Goal: Check status: Check status

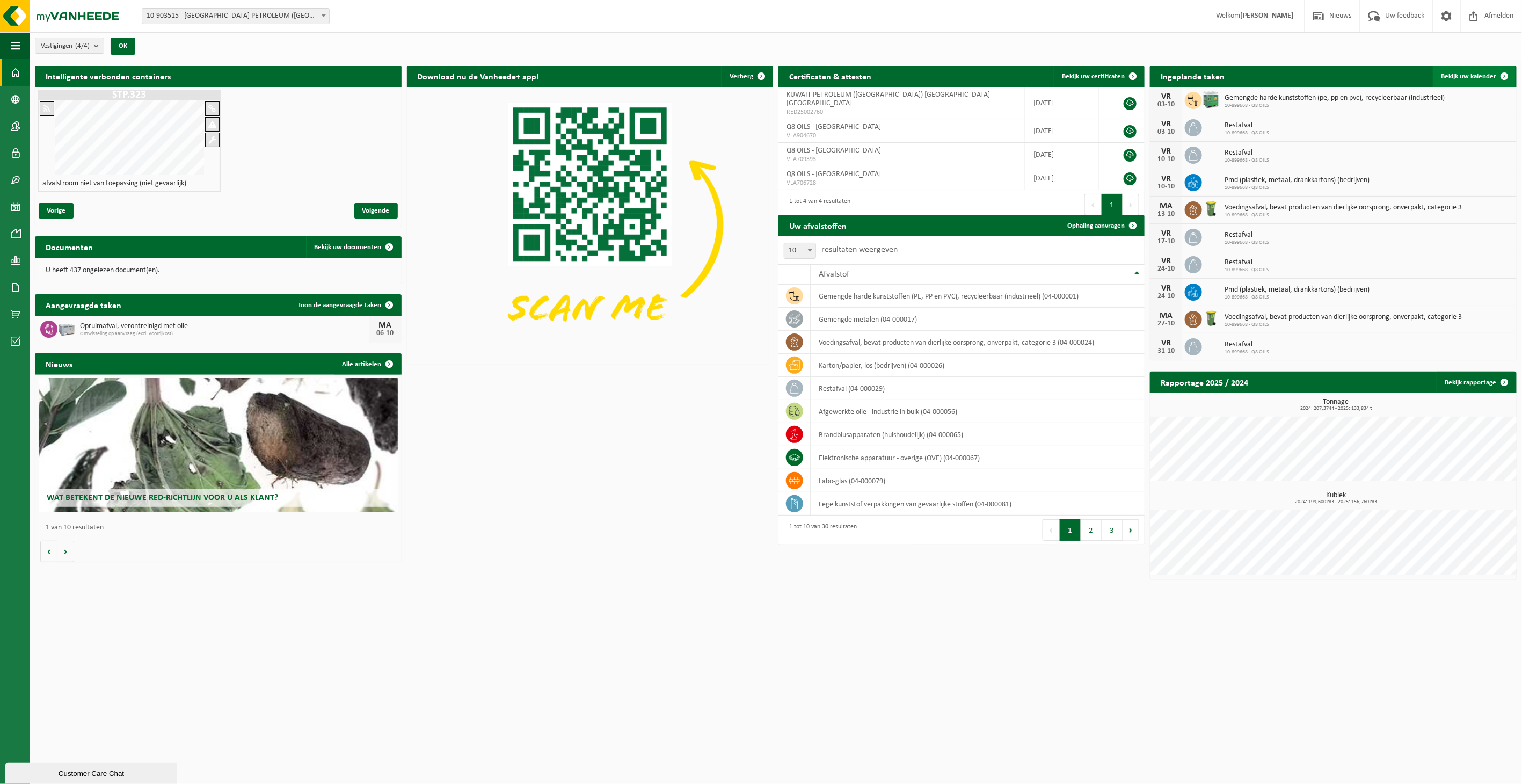
click at [1488, 74] on span "Bekijk uw kalender" at bounding box center [1469, 76] width 55 height 7
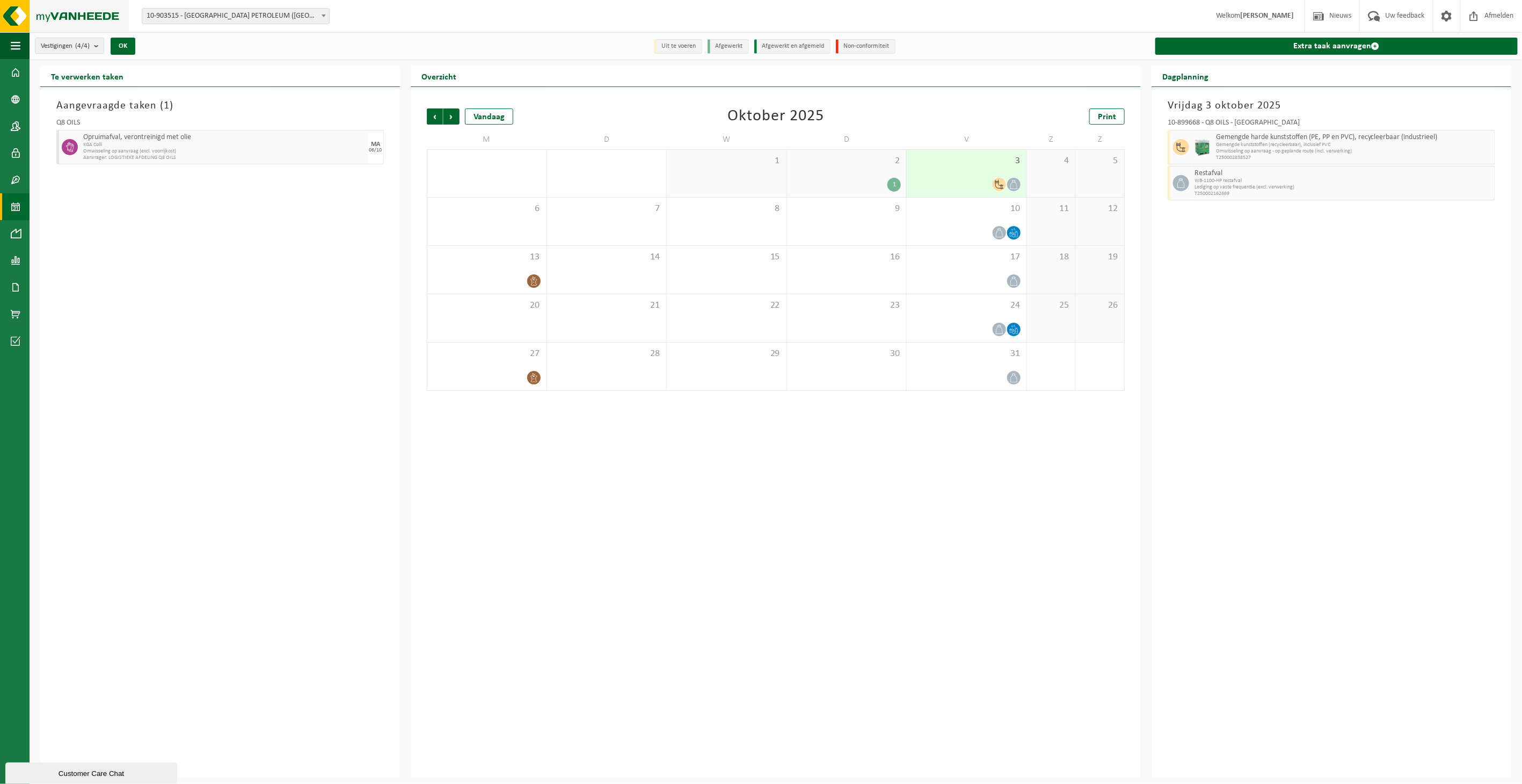
click at [16, 18] on img at bounding box center [64, 16] width 129 height 32
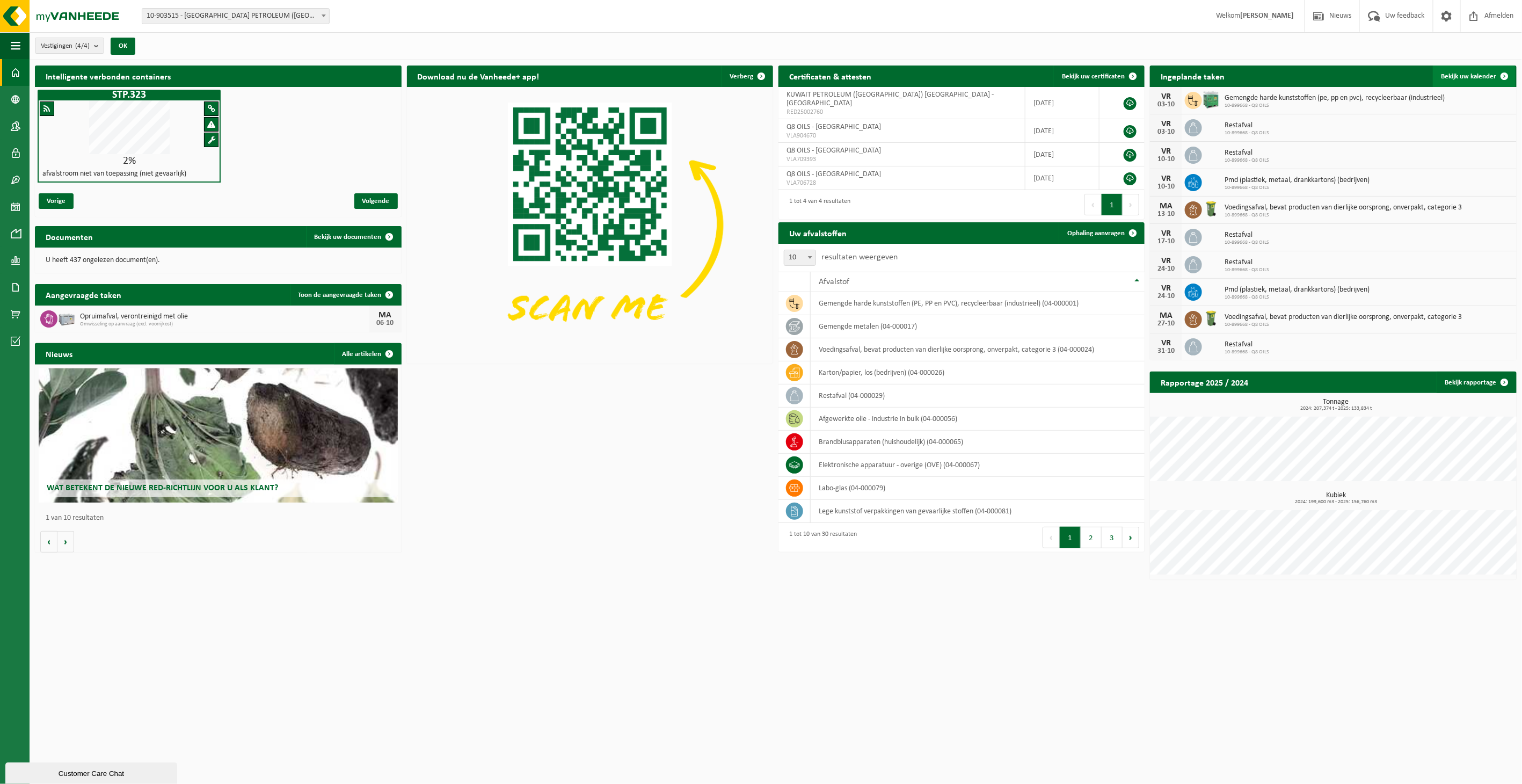
click at [1478, 72] on link "Bekijk uw kalender" at bounding box center [1474, 76] width 82 height 22
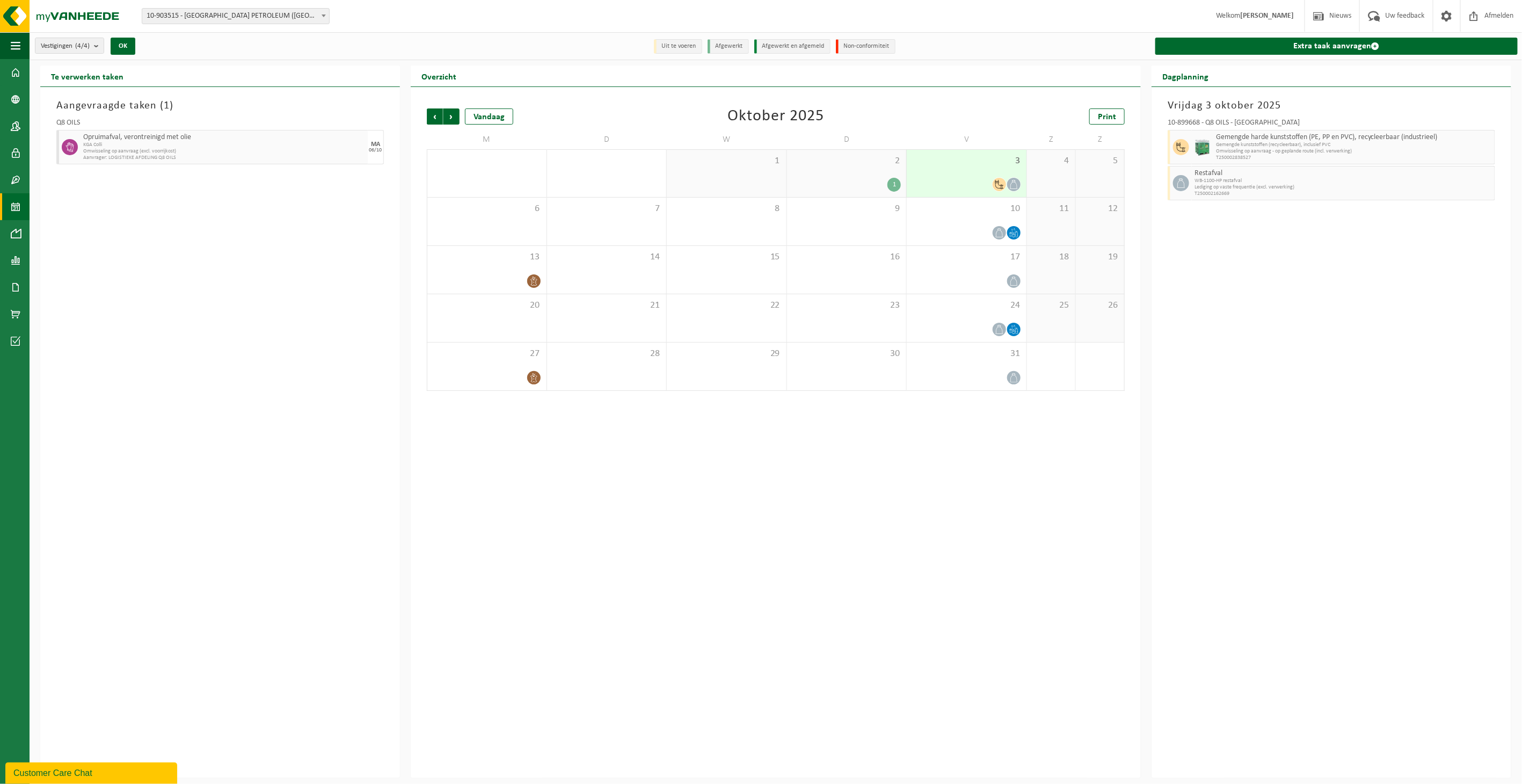
click at [896, 181] on div "1" at bounding box center [894, 185] width 13 height 14
click at [11, 18] on img at bounding box center [64, 16] width 129 height 32
